Goal: Task Accomplishment & Management: Manage account settings

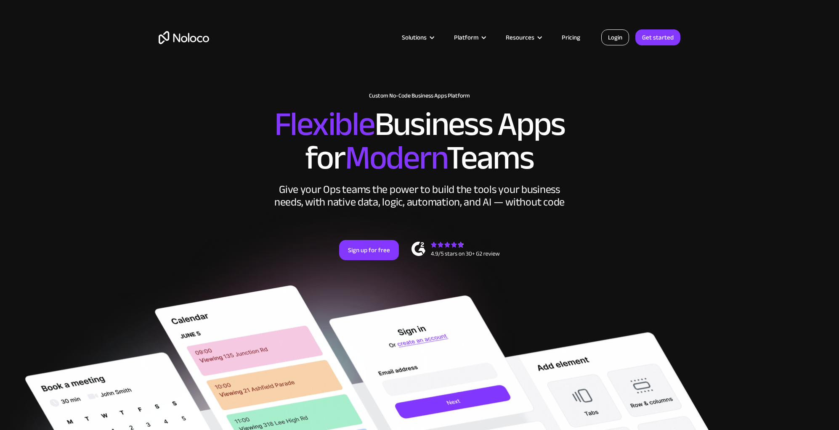
click at [614, 35] on link "Login" at bounding box center [615, 37] width 28 height 16
click at [741, 148] on section "New: Connect Noloco to Stripe Custom No-Code Business Apps Platform Flexible Bu…" at bounding box center [419, 380] width 839 height 760
click at [636, 43] on div "Login Get started" at bounding box center [640, 37] width 79 height 16
click at [613, 41] on link "Login" at bounding box center [615, 37] width 28 height 16
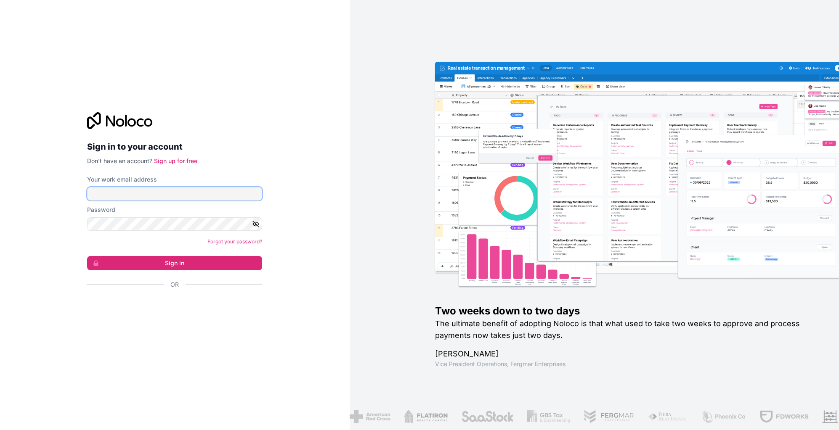
click at [200, 198] on input "Your work email address" at bounding box center [174, 193] width 175 height 13
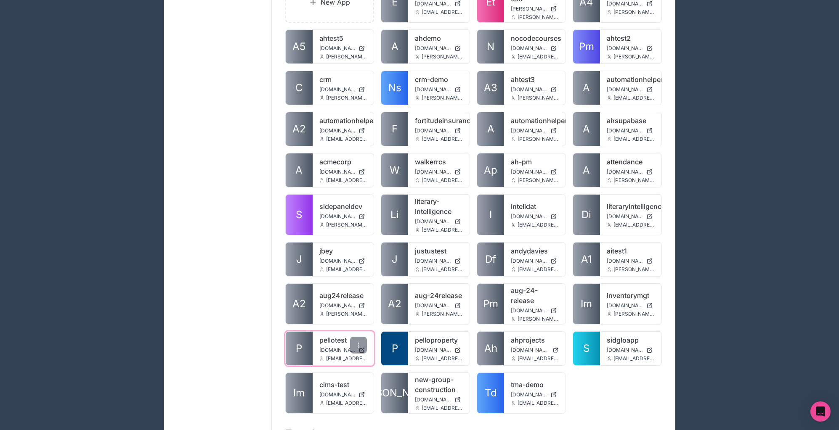
scroll to position [108, 0]
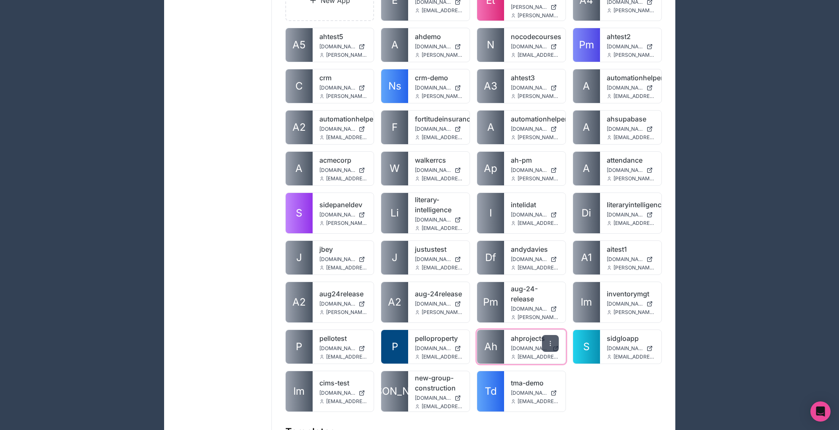
click at [548, 340] on icon at bounding box center [550, 343] width 7 height 7
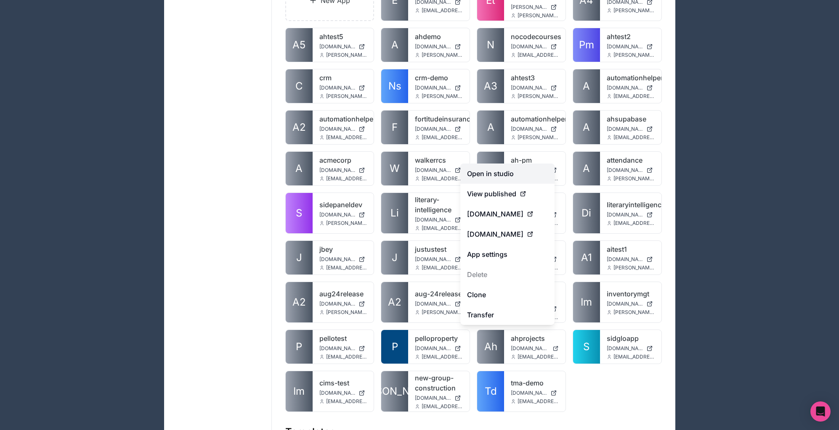
click at [510, 173] on link "Open in studio" at bounding box center [507, 174] width 94 height 20
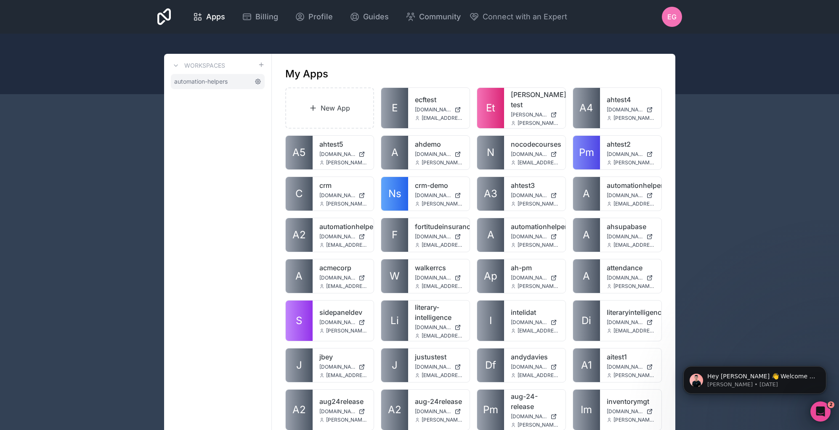
click at [257, 83] on icon at bounding box center [257, 81] width 5 height 5
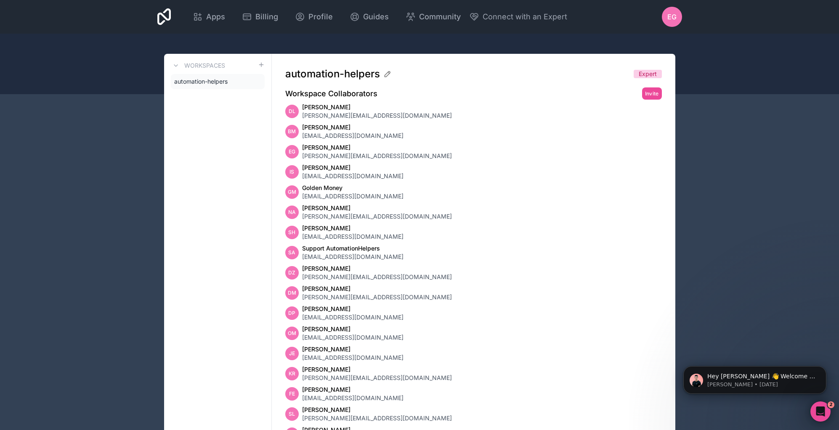
click at [307, 121] on div "DL Dan Leeman dan@automationhelpers.com BM Ben Mackley ben@automationhelpers.co…" at bounding box center [473, 311] width 376 height 417
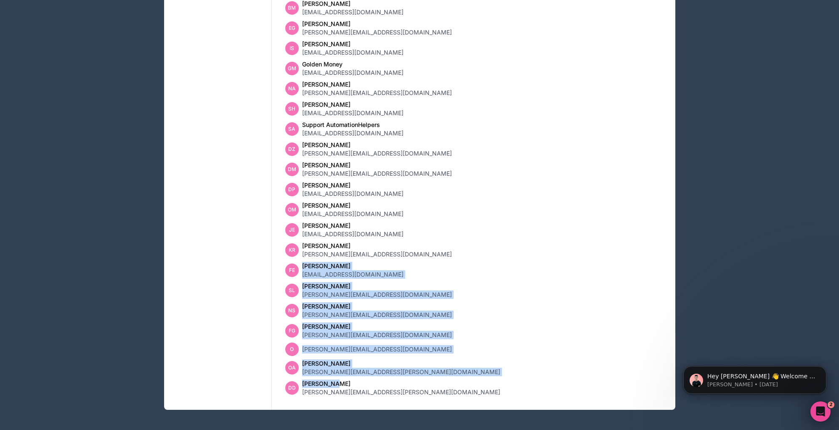
drag, startPoint x: 346, startPoint y: 365, endPoint x: 277, endPoint y: 258, distance: 127.5
click at [277, 258] on div "automation-helpers Expert Workspace Collaborators Invite DL Dan Leeman dan@auto…" at bounding box center [473, 170] width 403 height 480
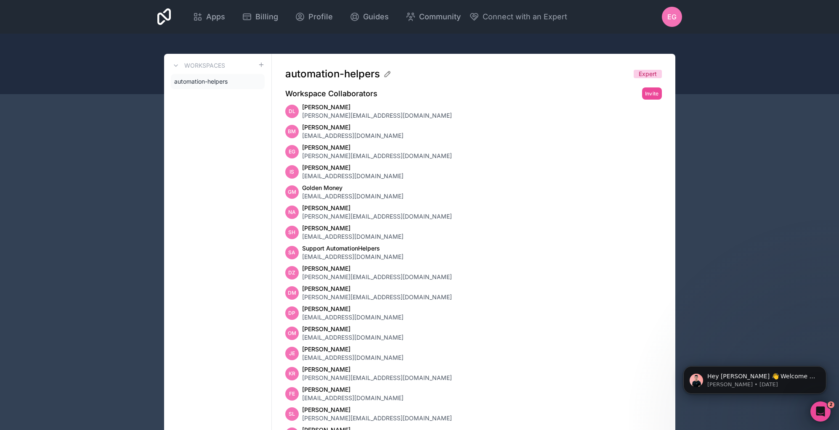
drag, startPoint x: 313, startPoint y: 164, endPoint x: 267, endPoint y: 142, distance: 50.8
click at [308, 164] on span "Izzy Sampson" at bounding box center [352, 168] width 101 height 8
click at [390, 74] on icon at bounding box center [387, 74] width 8 height 8
click at [446, 149] on div "EG Eli Geske eli@automationhelpers.com" at bounding box center [473, 151] width 376 height 17
click at [647, 72] on span "Expert" at bounding box center [647, 74] width 18 height 8
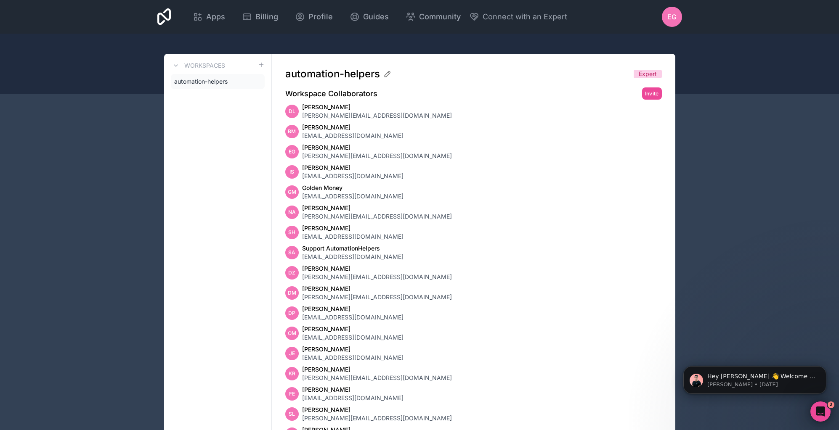
click at [363, 99] on h2 "Workspace Collaborators" at bounding box center [331, 94] width 92 height 12
click at [359, 94] on h2 "Workspace Collaborators" at bounding box center [331, 94] width 92 height 12
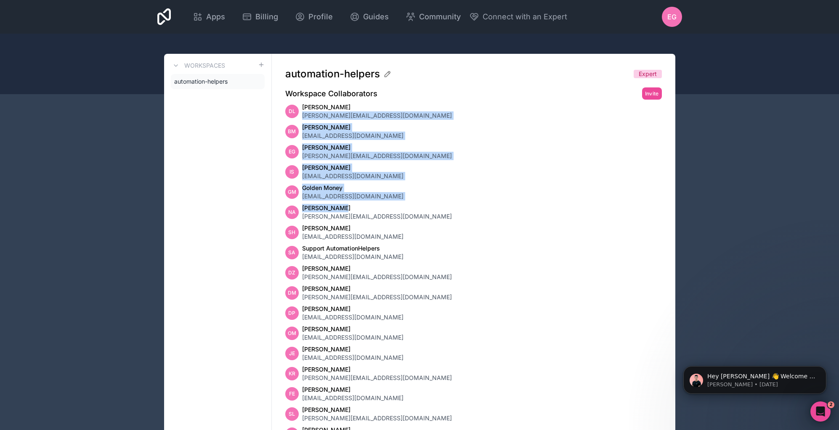
drag, startPoint x: 301, startPoint y: 113, endPoint x: 413, endPoint y: 201, distance: 141.9
click at [404, 207] on div "DL Dan Leeman dan@automationhelpers.com BM Ben Mackley ben@automationhelpers.co…" at bounding box center [473, 311] width 376 height 417
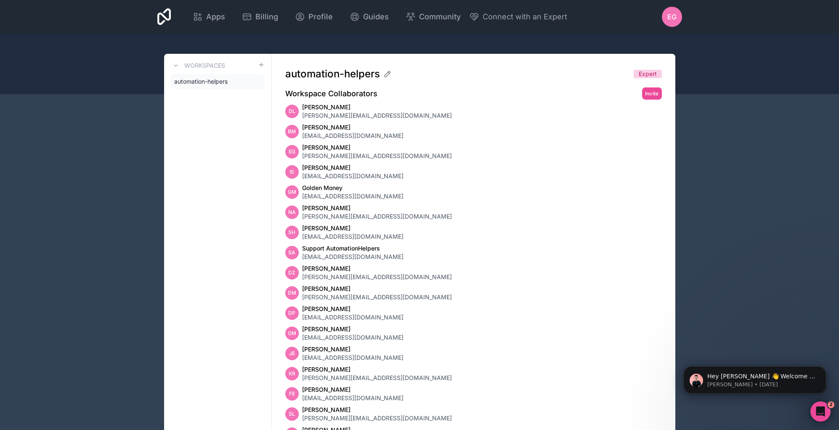
click at [290, 101] on div "automation-helpers Expert Workspace Collaborators Invite DL Dan Leeman dan@auto…" at bounding box center [473, 294] width 403 height 480
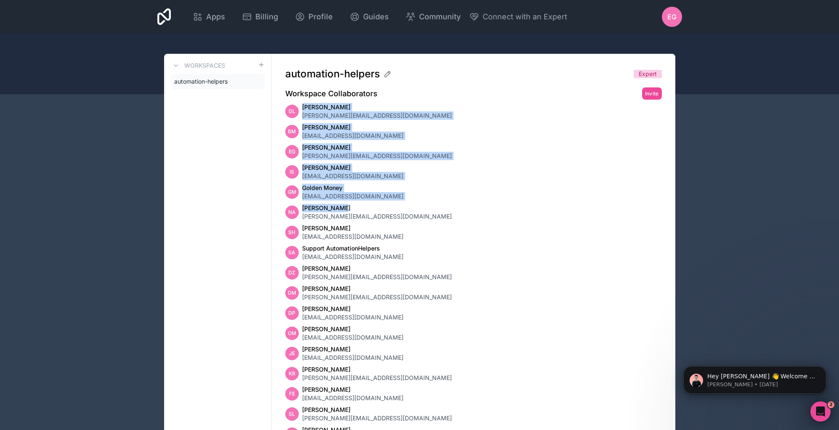
drag, startPoint x: 301, startPoint y: 107, endPoint x: 413, endPoint y: 210, distance: 152.1
click at [413, 210] on div "DL Dan Leeman dan@automationhelpers.com BM Ben Mackley ben@automationhelpers.co…" at bounding box center [473, 311] width 376 height 417
click at [643, 93] on button "Invite" at bounding box center [652, 93] width 20 height 12
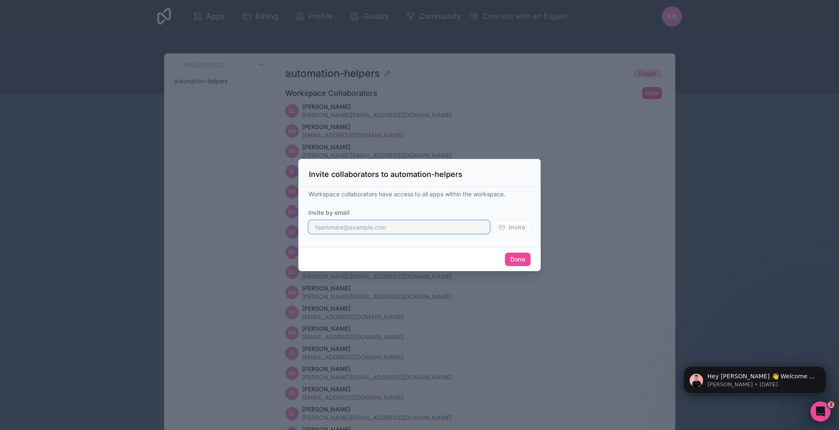
click at [407, 228] on input "text" at bounding box center [398, 226] width 181 height 13
type input "connor.green@automationhelpers.com"
click at [520, 256] on button "Done" at bounding box center [518, 259] width 26 height 13
